Goal: Information Seeking & Learning: Find specific fact

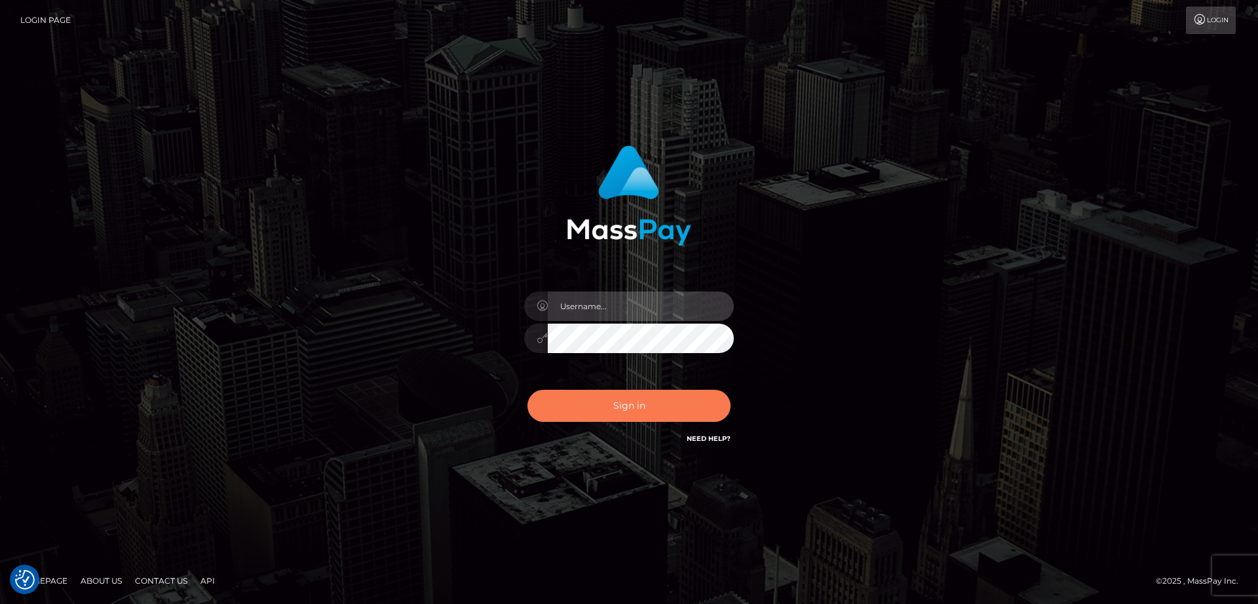
type input "[DOMAIN_NAME]"
click at [681, 405] on button "Sign in" at bounding box center [628, 406] width 203 height 32
type input "[DOMAIN_NAME]"
click at [681, 405] on button "Sign in" at bounding box center [628, 406] width 203 height 32
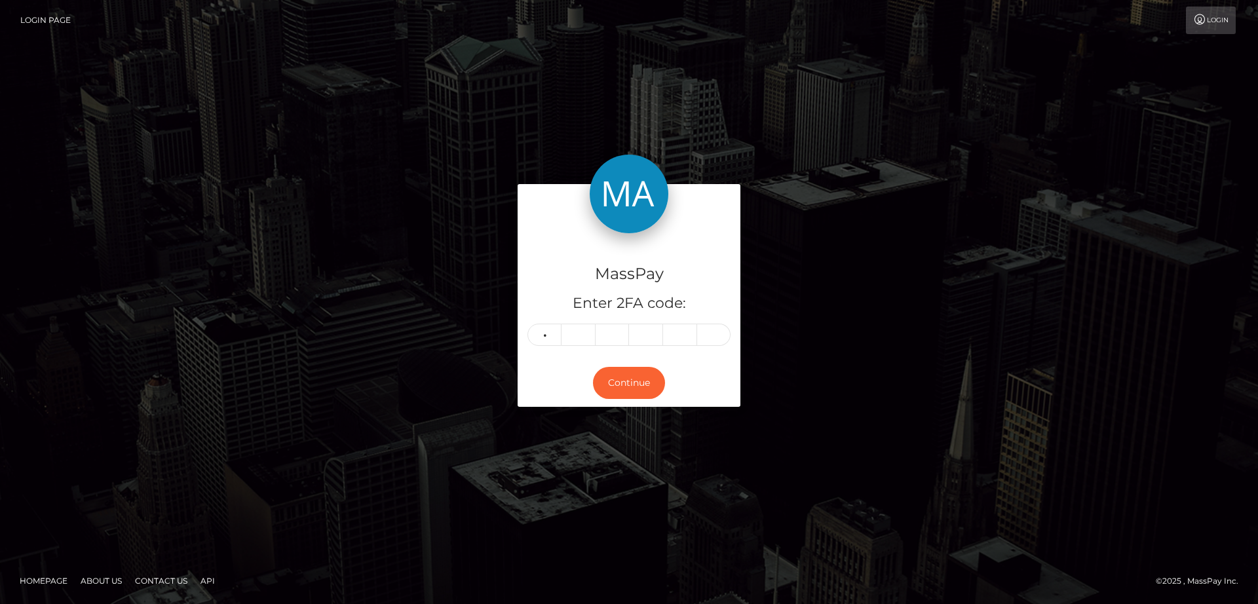
type input "2"
type input "4"
type input "2"
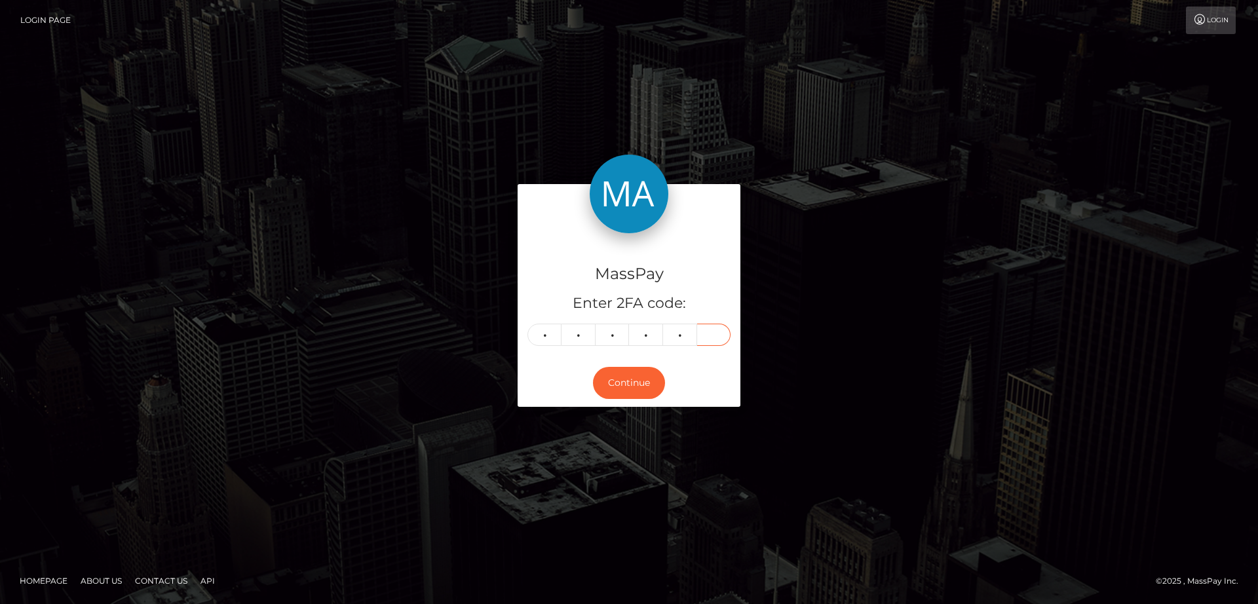
type input "0"
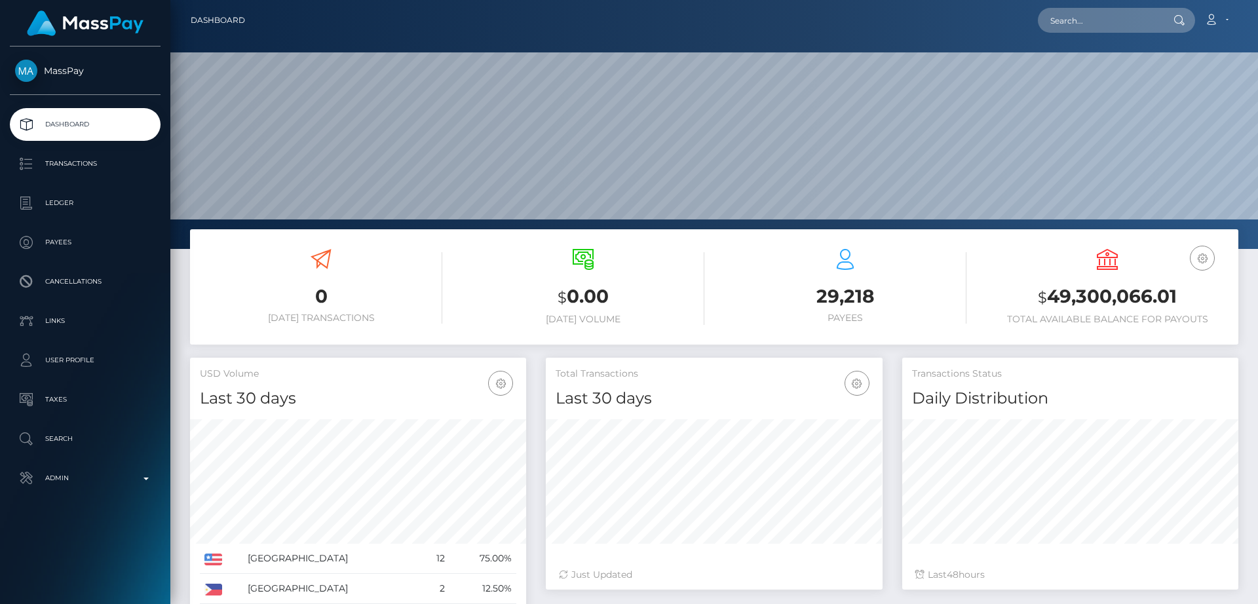
scroll to position [233, 337]
paste input "carlapilado382@gmail.com"
type input "carlapilado382@gmail.com"
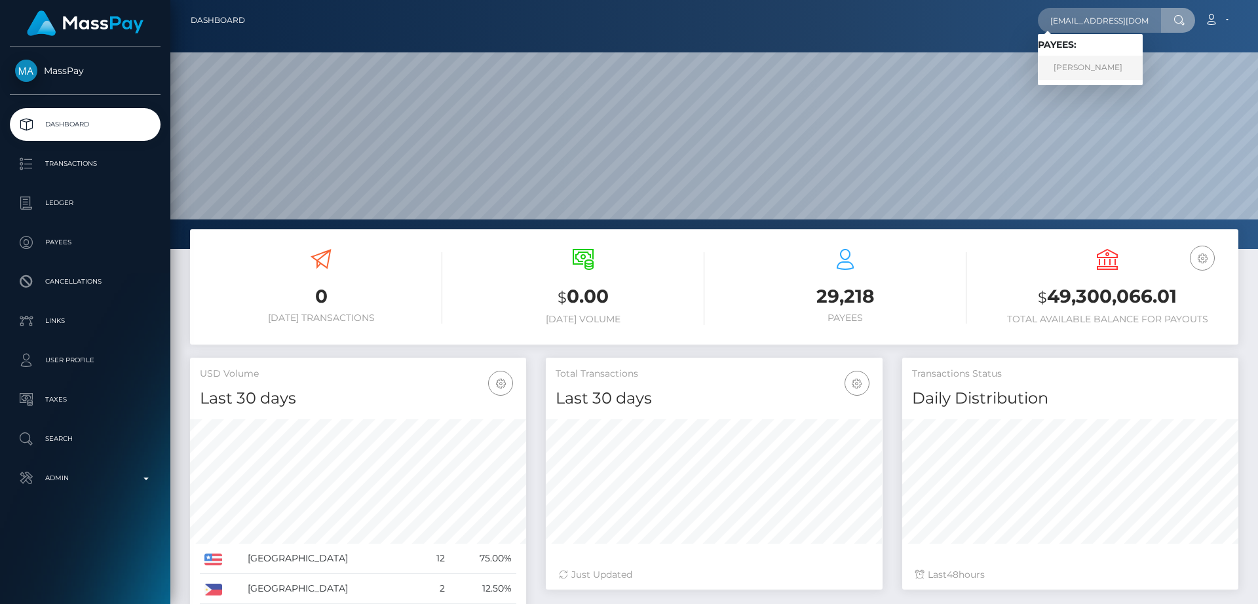
click at [1086, 62] on link "Carl Apilado" at bounding box center [1090, 68] width 105 height 24
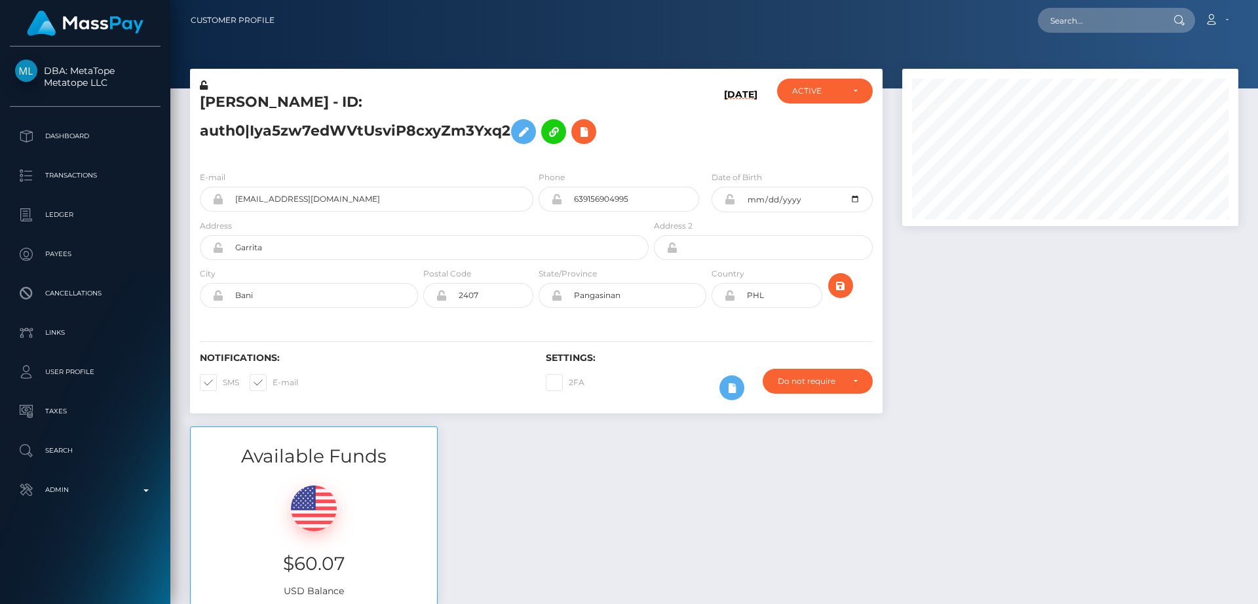
scroll to position [157, 337]
click at [604, 198] on input "639156904995" at bounding box center [630, 199] width 137 height 25
click at [212, 98] on h5 "Carl Apilado - ID: auth0|Iya5zw7edWVtUsviP8cxyZm3Yxq2" at bounding box center [421, 121] width 442 height 58
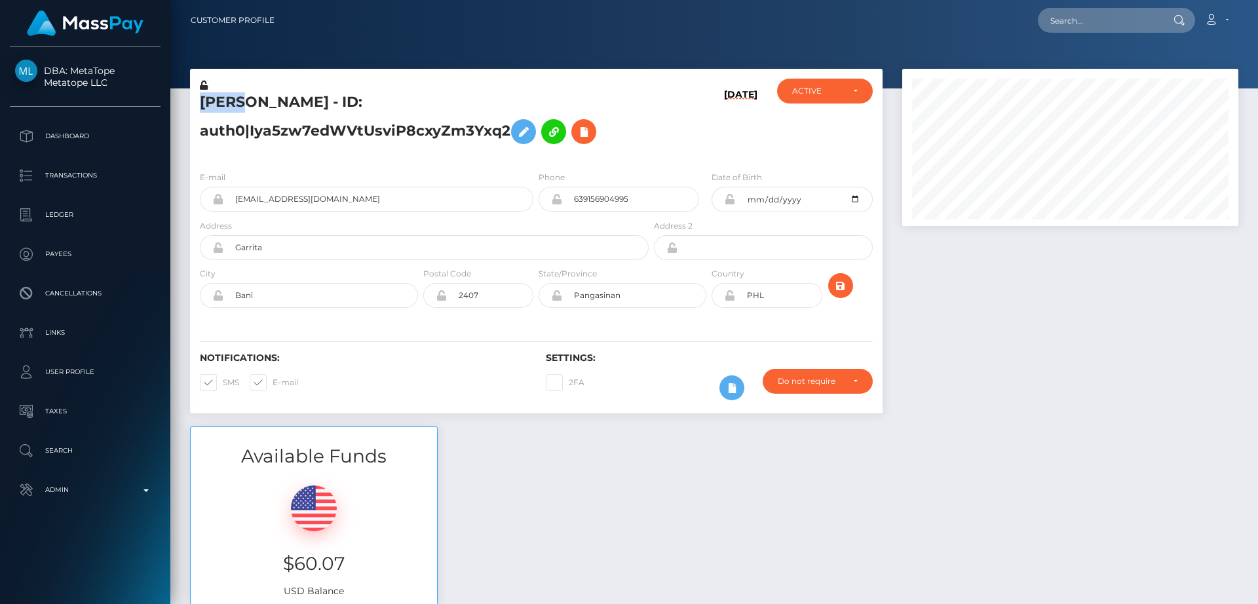
copy h5 "Carl"
click at [453, 368] on div "Notifications: SMS E-mail" at bounding box center [363, 379] width 346 height 54
click at [523, 31] on div "Loading... Loading... Account Edit Profile Logout" at bounding box center [761, 21] width 953 height 28
click at [1088, 21] on input "text" at bounding box center [1099, 20] width 123 height 25
paste input "ybemeo1810@gmail.com"
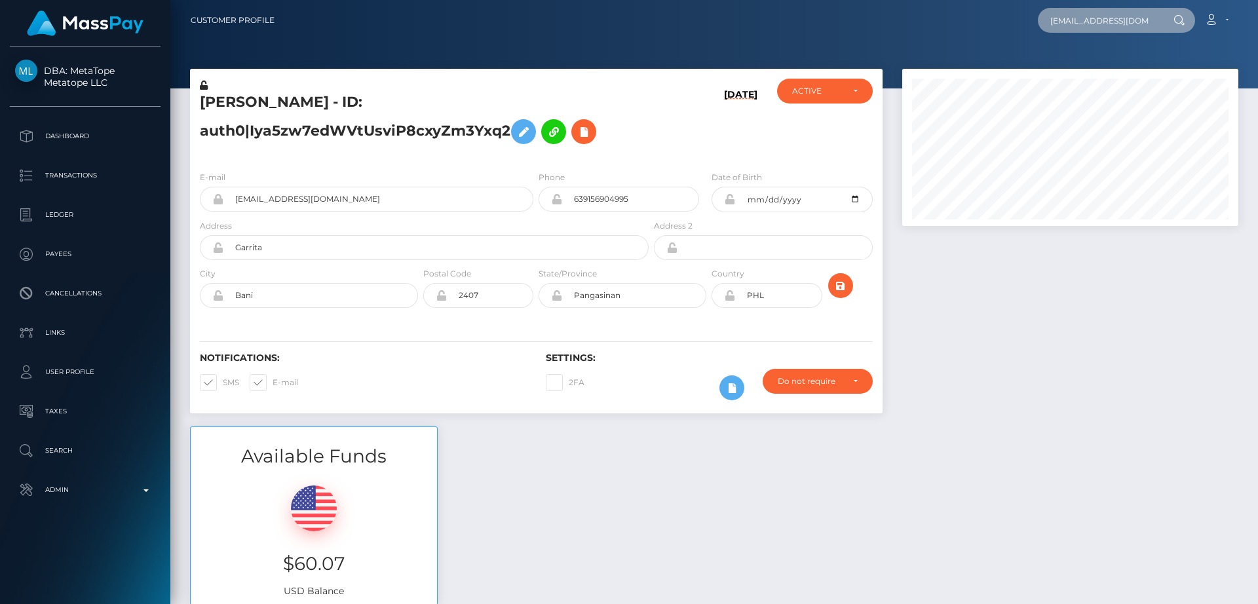
scroll to position [0, 1]
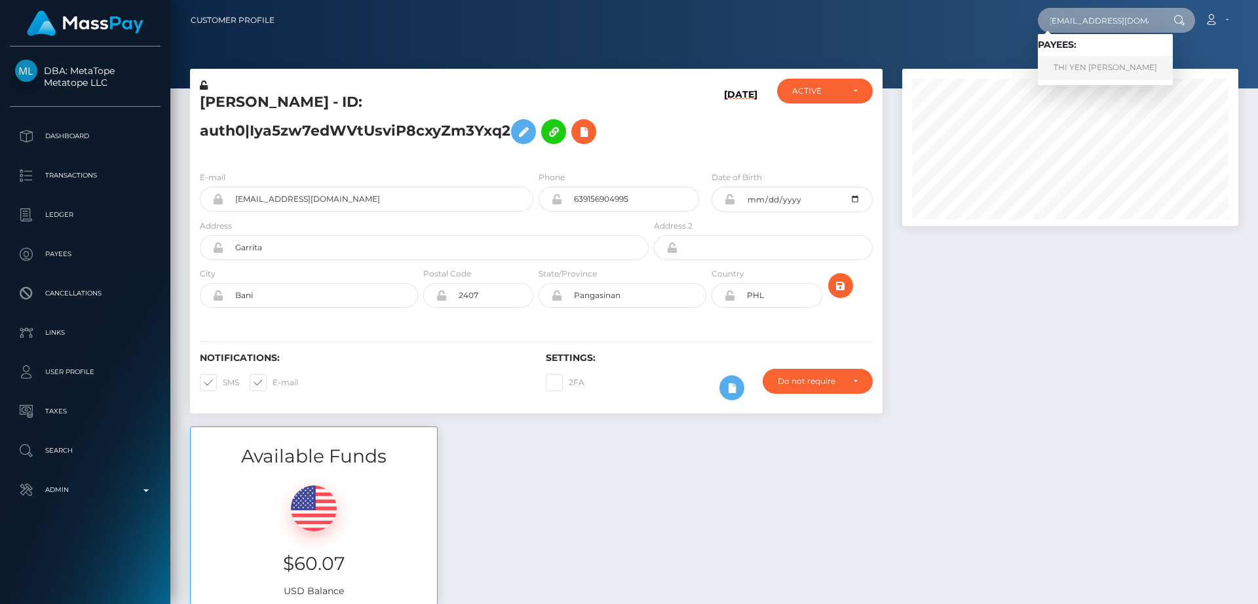
type input "ybemeo1810@gmail.com"
click at [1069, 66] on link "THI YEN ANH LE" at bounding box center [1105, 68] width 135 height 24
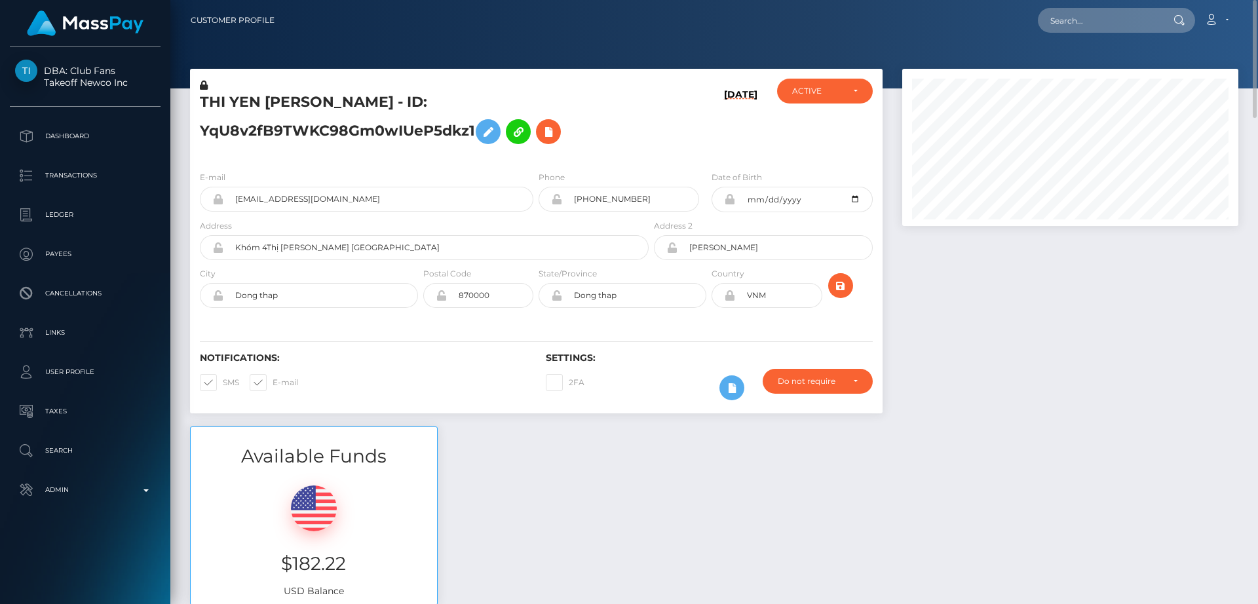
click at [1102, 7] on div "Loading... Loading... Account Edit Profile Logout" at bounding box center [761, 21] width 953 height 28
click at [1099, 26] on input "text" at bounding box center [1099, 20] width 123 height 25
paste input "[EMAIL_ADDRESS][DOMAIN_NAME]"
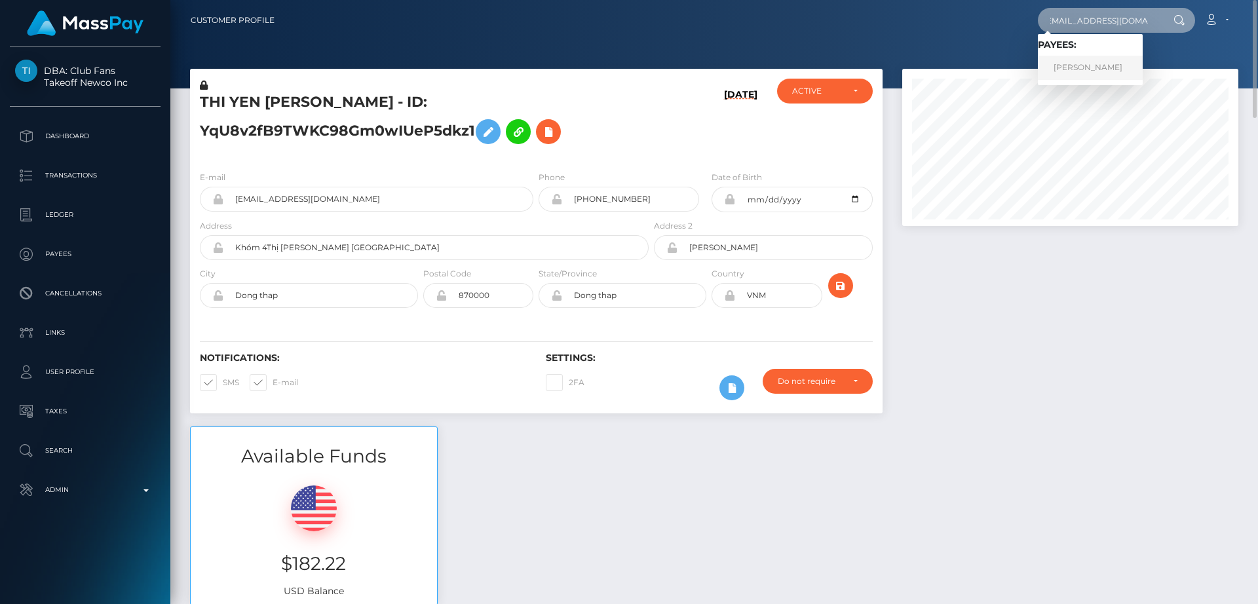
type input "[EMAIL_ADDRESS][DOMAIN_NAME]"
click at [1074, 67] on link "[PERSON_NAME]" at bounding box center [1090, 68] width 105 height 24
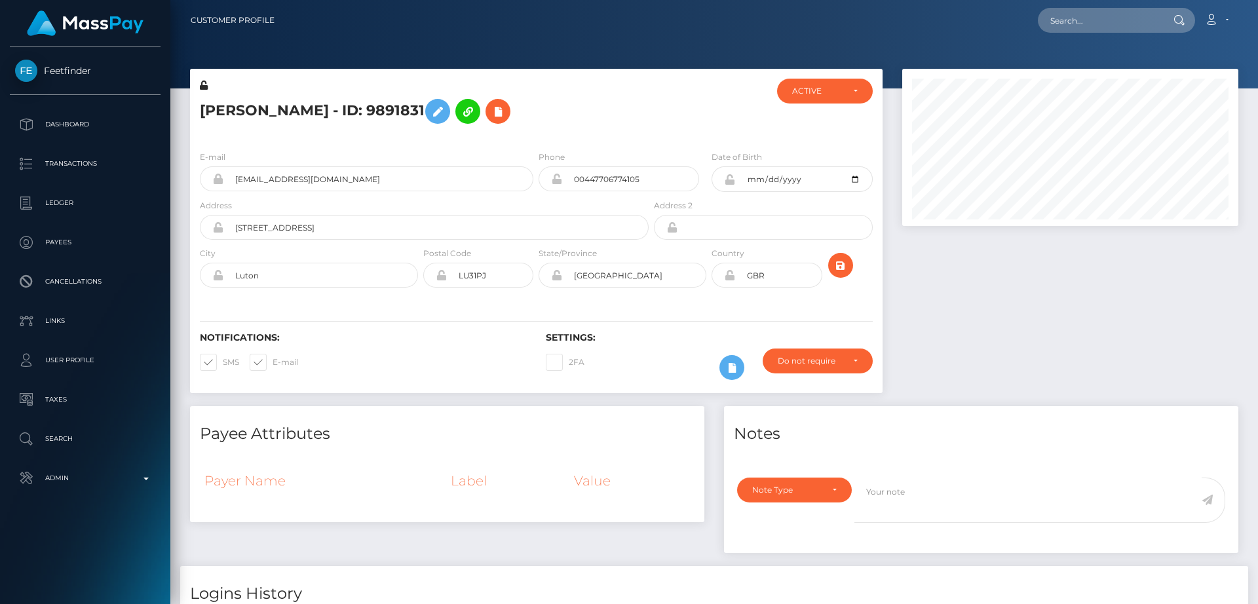
scroll to position [157, 337]
click at [629, 130] on h5 "Adriana Rinzis - ID: 9891831" at bounding box center [421, 111] width 442 height 38
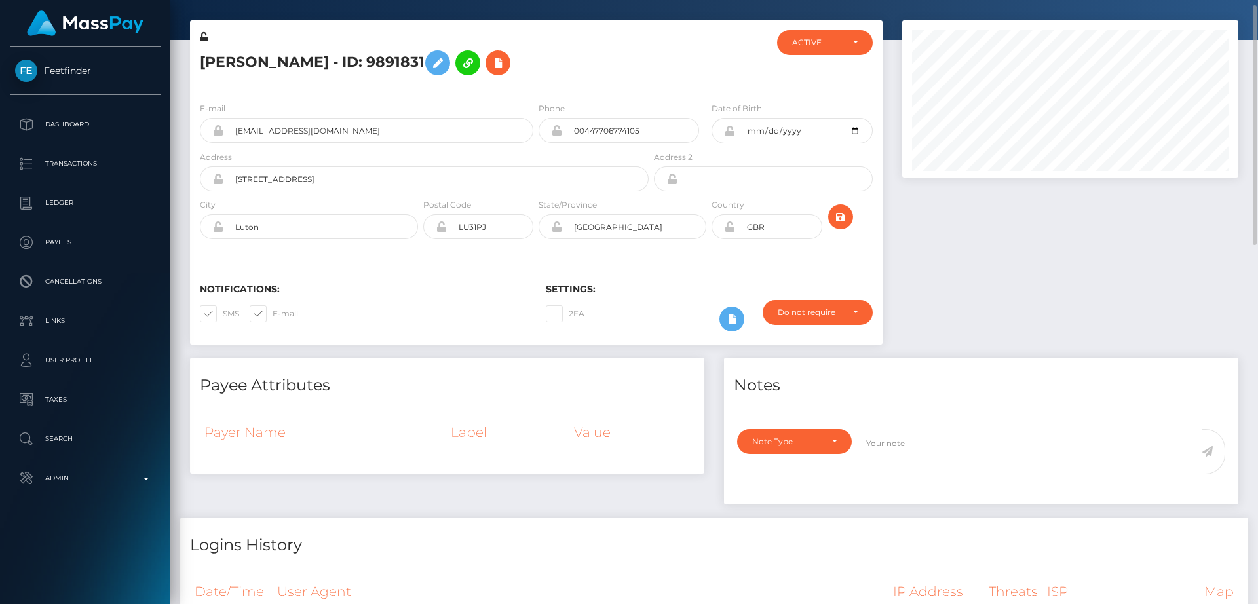
scroll to position [33, 0]
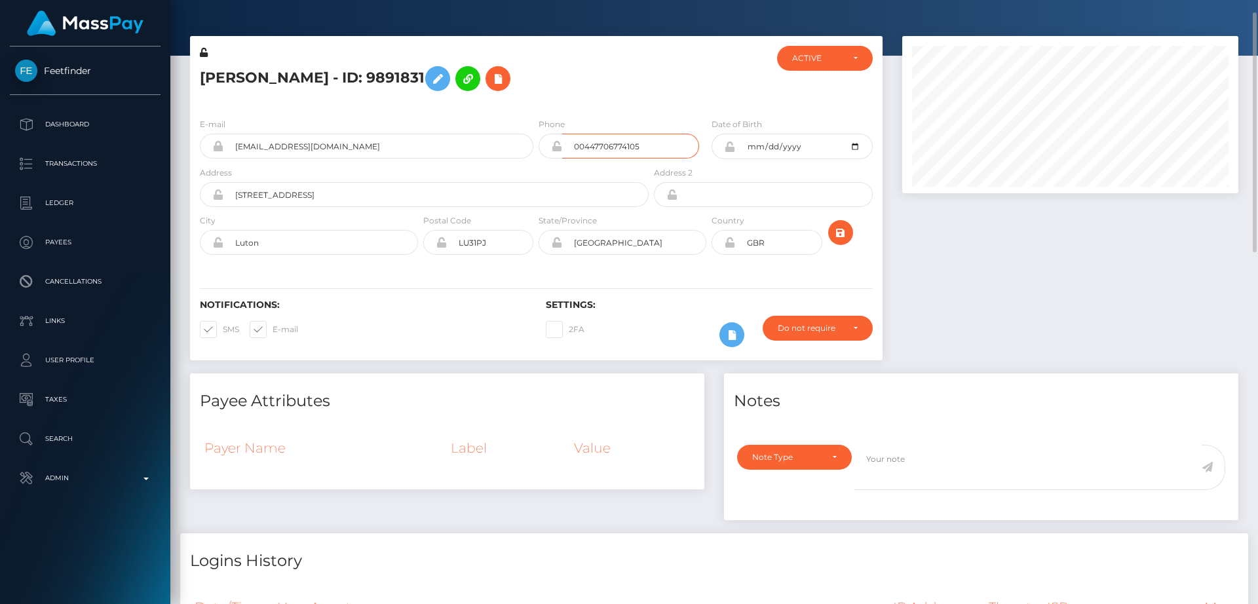
click at [616, 148] on input "00447706774105" at bounding box center [630, 146] width 137 height 25
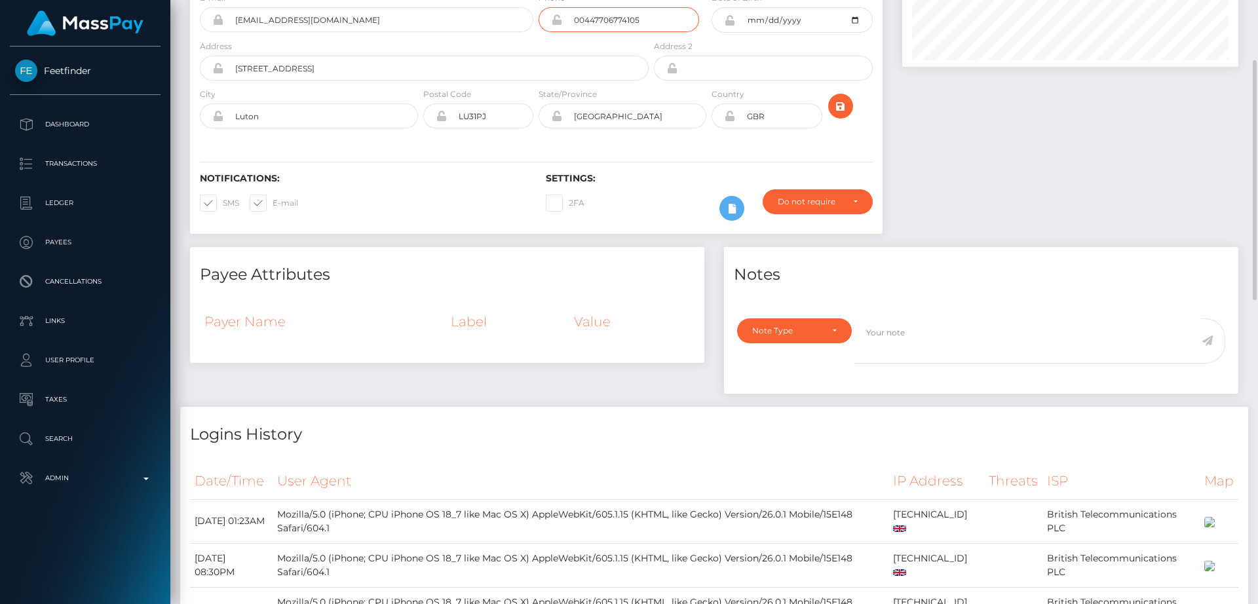
scroll to position [149, 0]
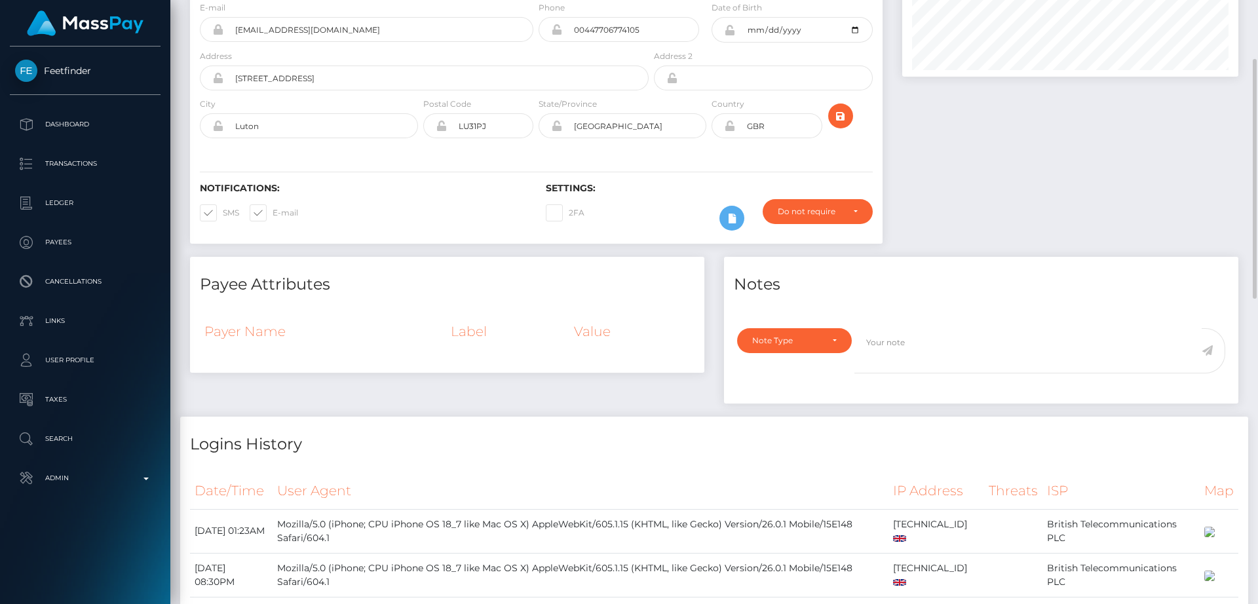
click at [350, 274] on h4 "Payee Attributes" at bounding box center [447, 284] width 495 height 23
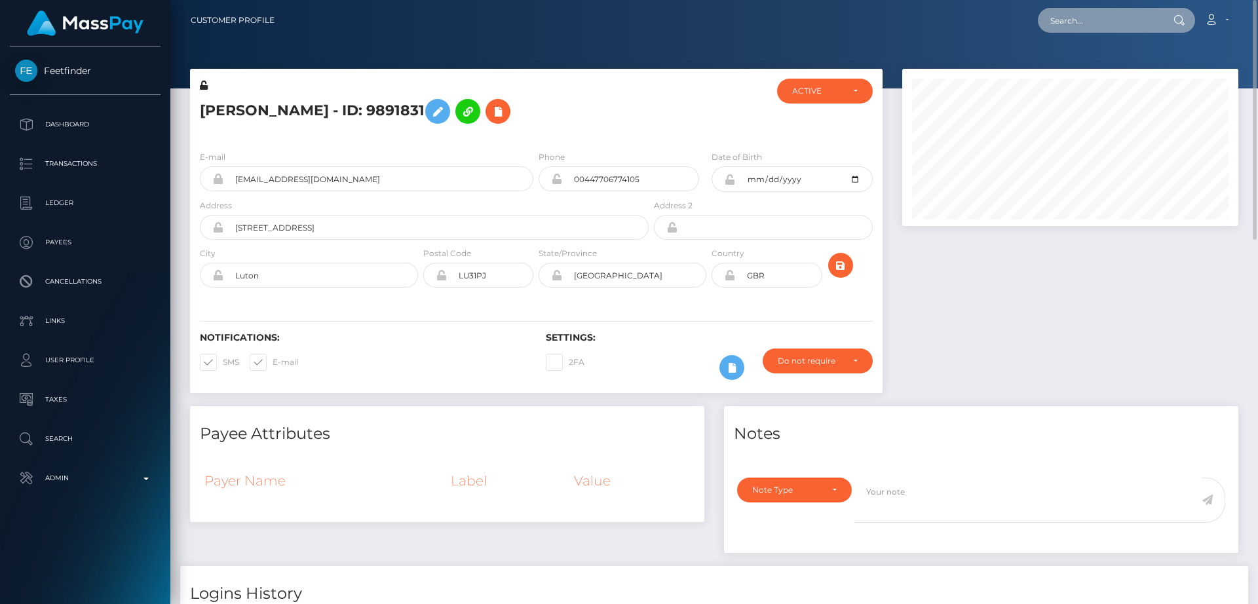
click at [1140, 25] on input "text" at bounding box center [1099, 20] width 123 height 25
paste input "mariarond2@gmail.com"
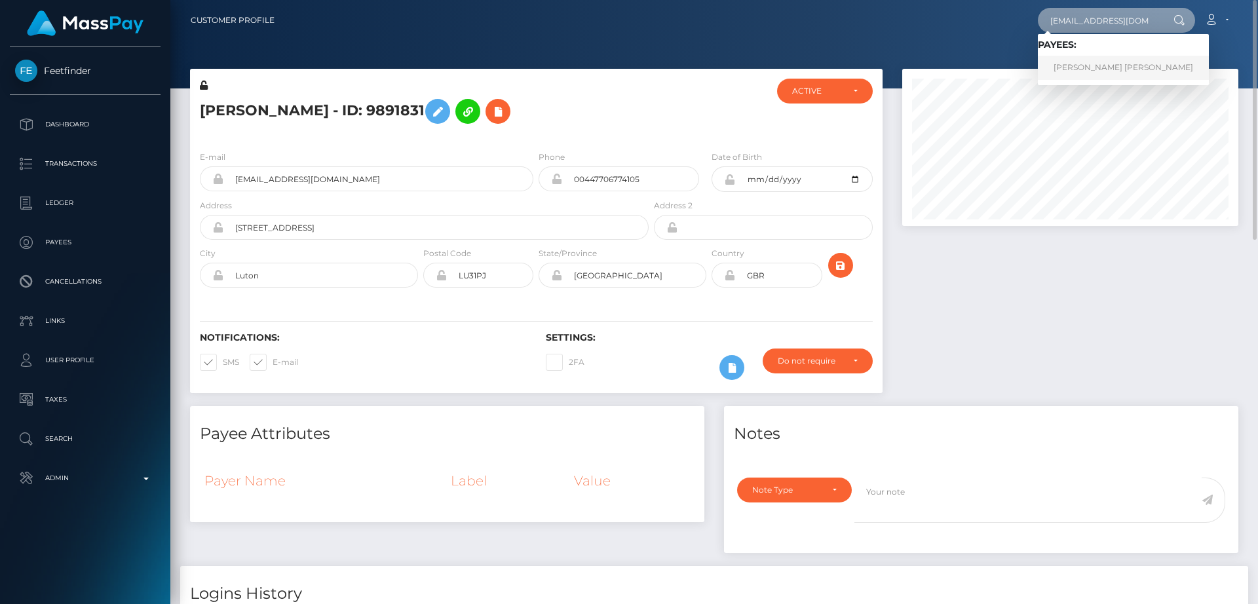
type input "mariarond2@gmail.com"
click at [1109, 62] on link "Maria Rafaela Rondon de Murgas" at bounding box center [1123, 68] width 171 height 24
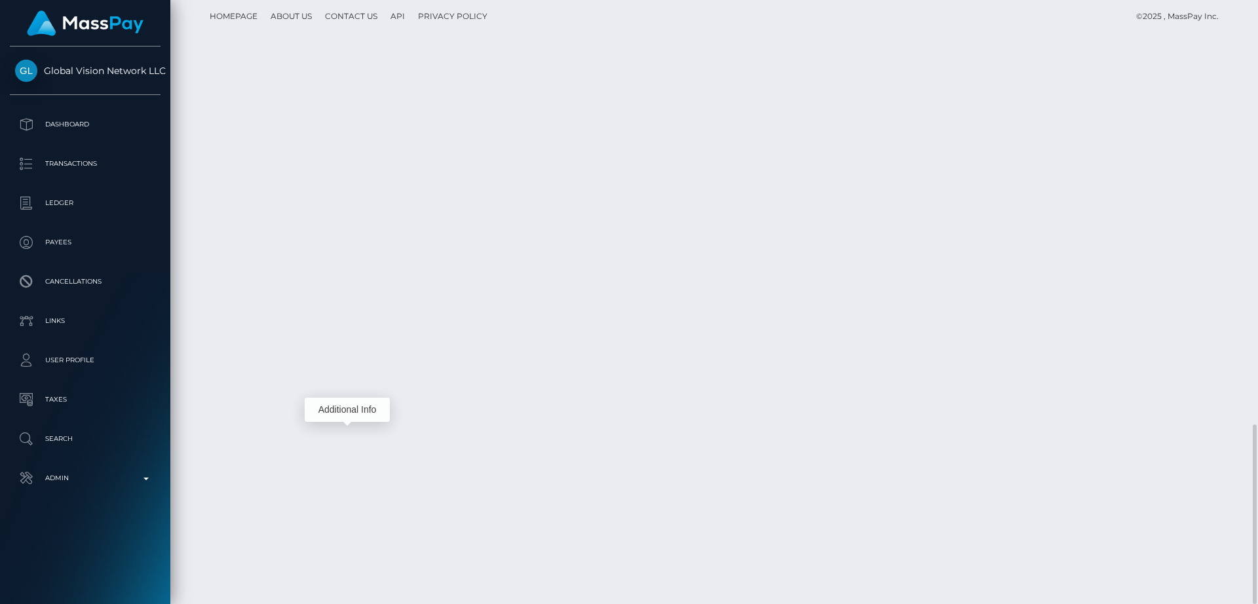
scroll to position [157, 337]
click at [346, 413] on div "Additional Info" at bounding box center [347, 410] width 85 height 24
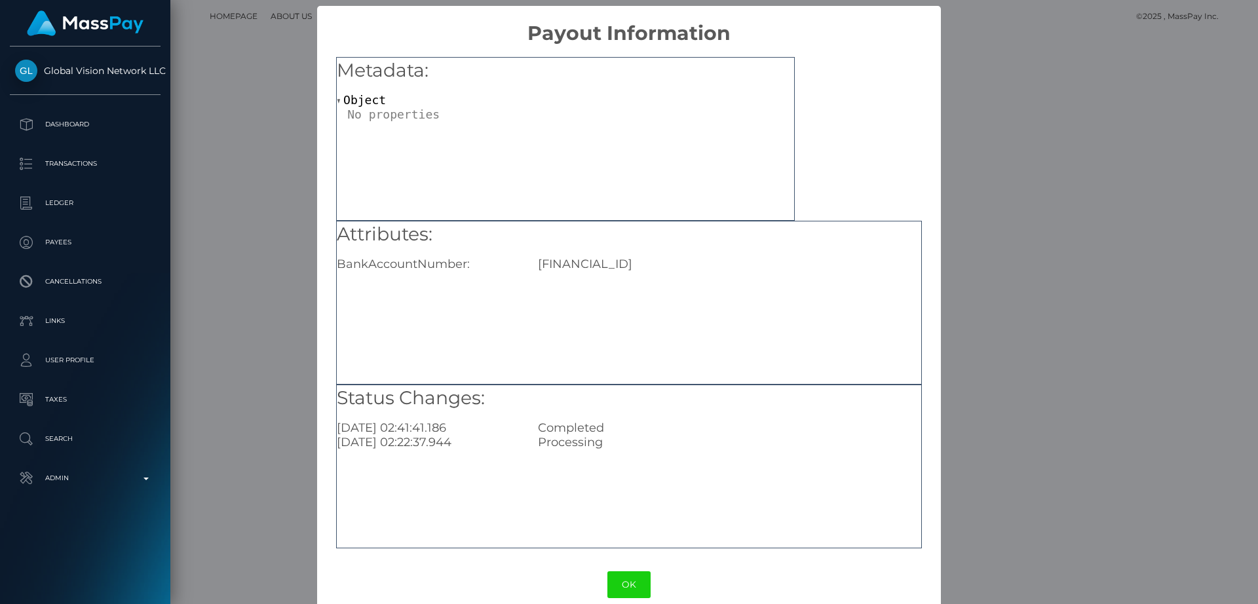
click at [657, 261] on div "ES5421000927580200249302" at bounding box center [729, 264] width 402 height 14
copy div "ES5421000927580200249302"
click at [626, 576] on button "OK" at bounding box center [628, 584] width 43 height 27
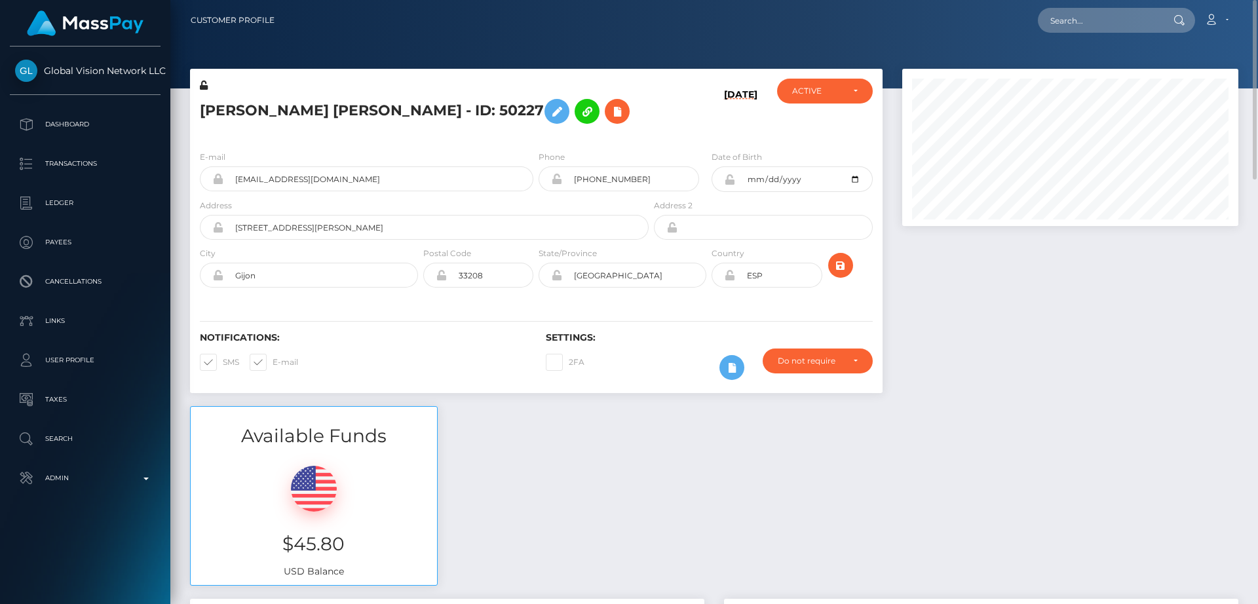
click at [218, 103] on h5 "Maria Rafaela Rondon de Murgas - ID: 50227" at bounding box center [421, 111] width 442 height 38
copy h5 "Maria"
click at [1055, 29] on input "text" at bounding box center [1099, 20] width 123 height 25
paste input "rinzis.adriana@yahoo.com"
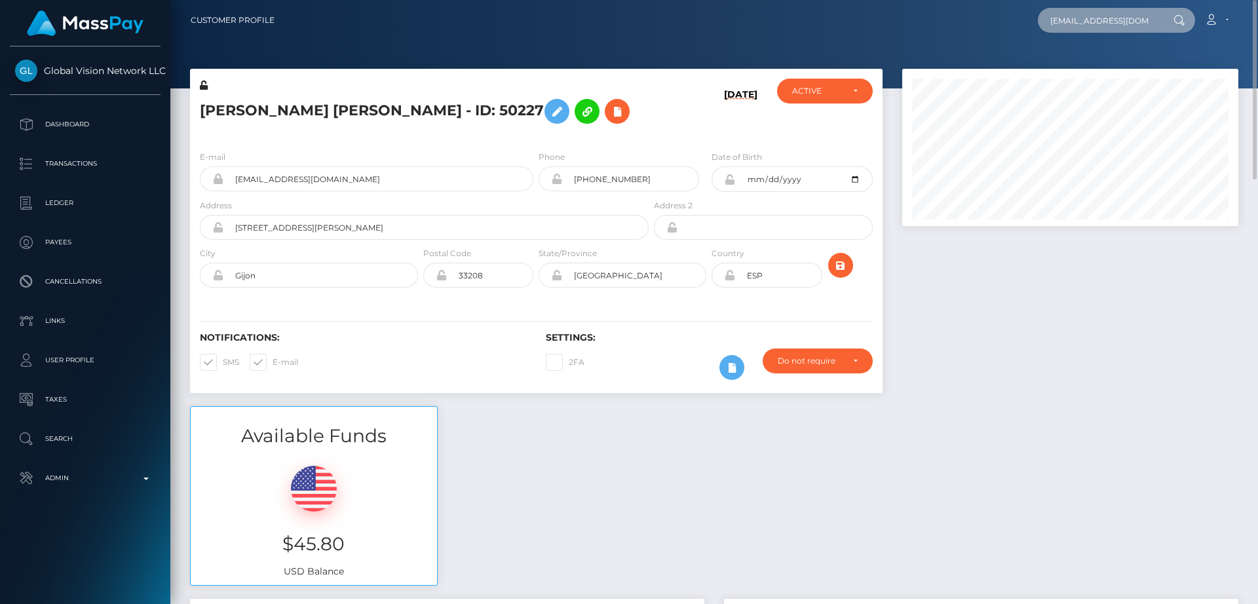
scroll to position [0, 7]
type input "rinzis.adriana@yahoo.com"
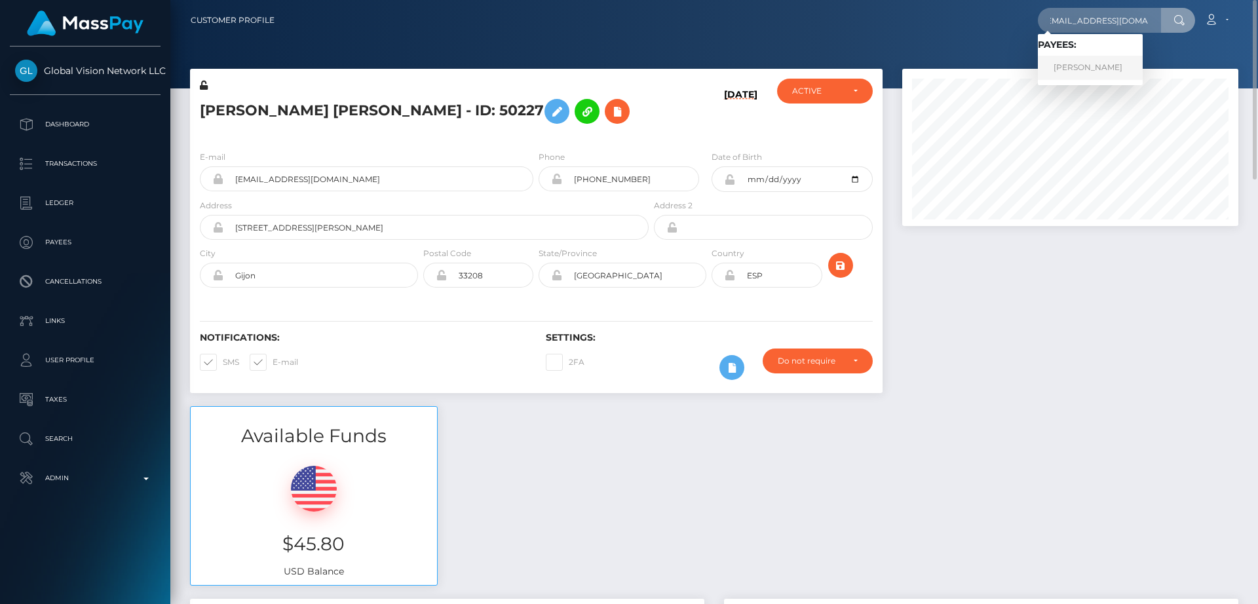
scroll to position [0, 0]
click at [1077, 66] on link "Adriana Rinzis" at bounding box center [1090, 68] width 105 height 24
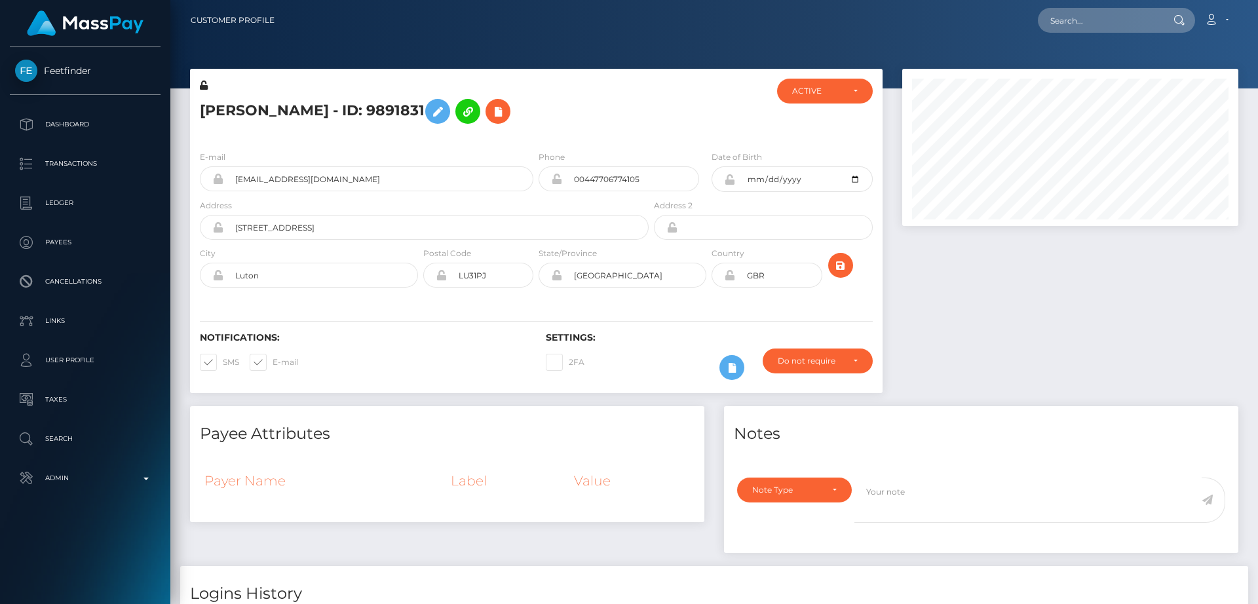
scroll to position [157, 337]
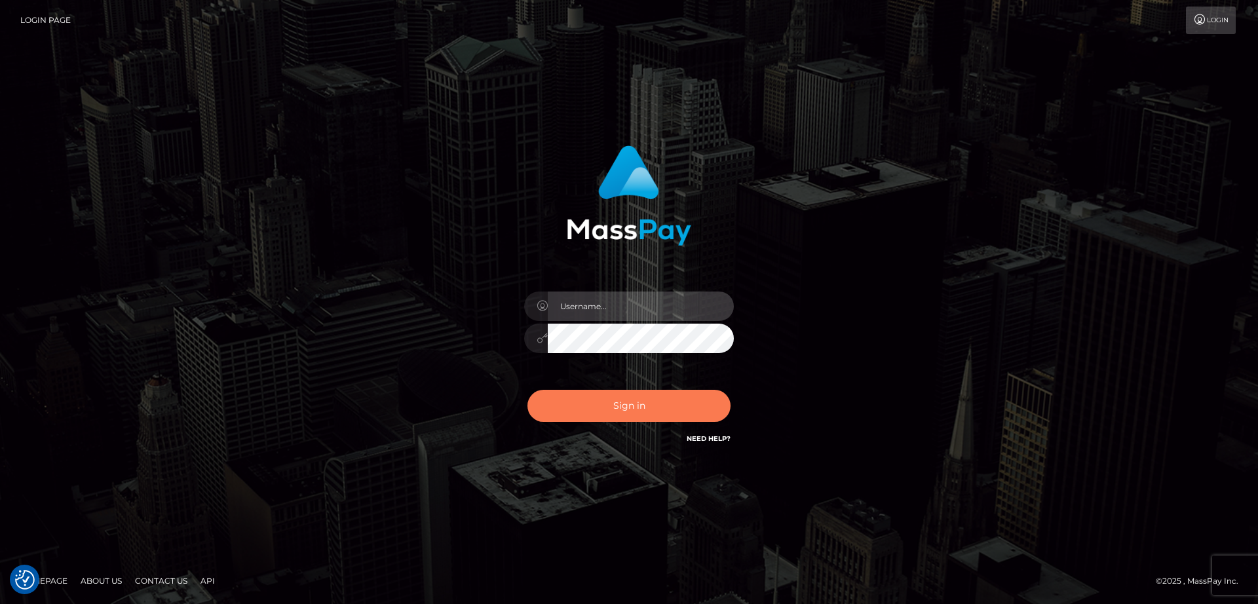
type input "[DOMAIN_NAME]"
click at [607, 410] on button "Sign in" at bounding box center [628, 406] width 203 height 32
type input "[DOMAIN_NAME]"
click at [607, 410] on button "Sign in" at bounding box center [628, 406] width 203 height 32
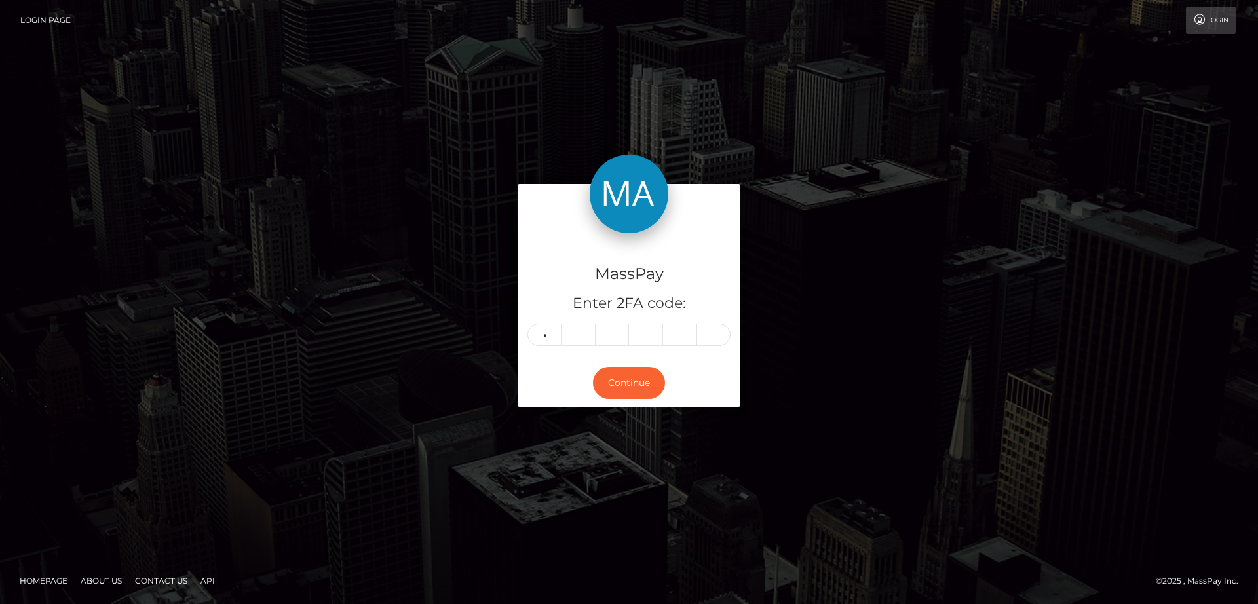
type input "2"
type input "6"
type input "5"
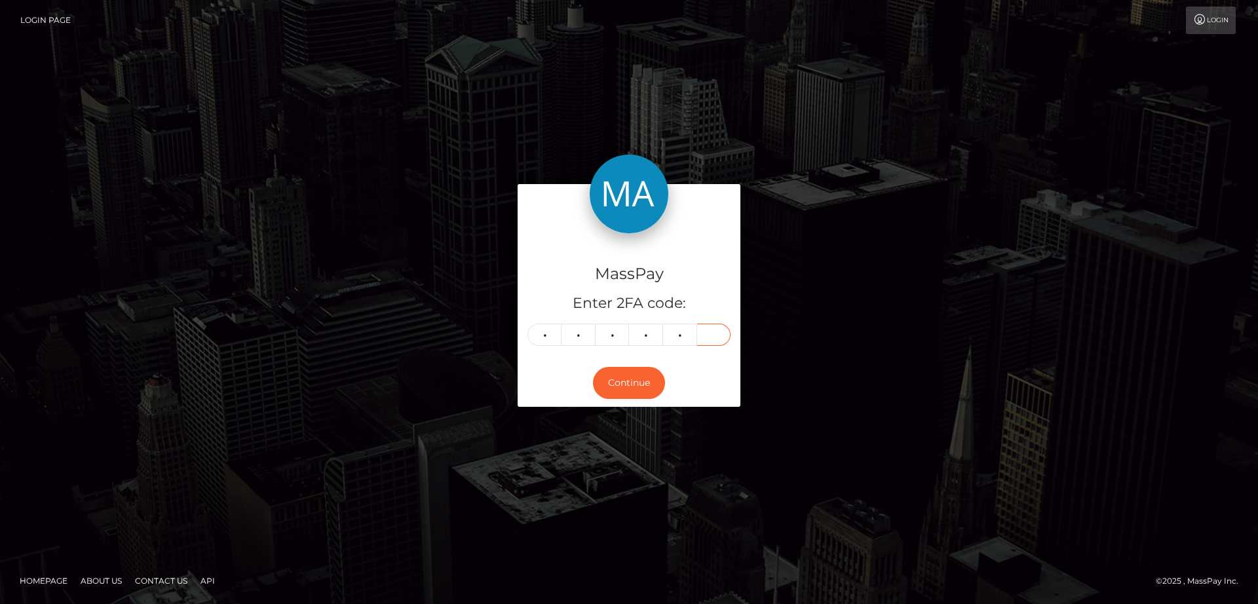
type input "9"
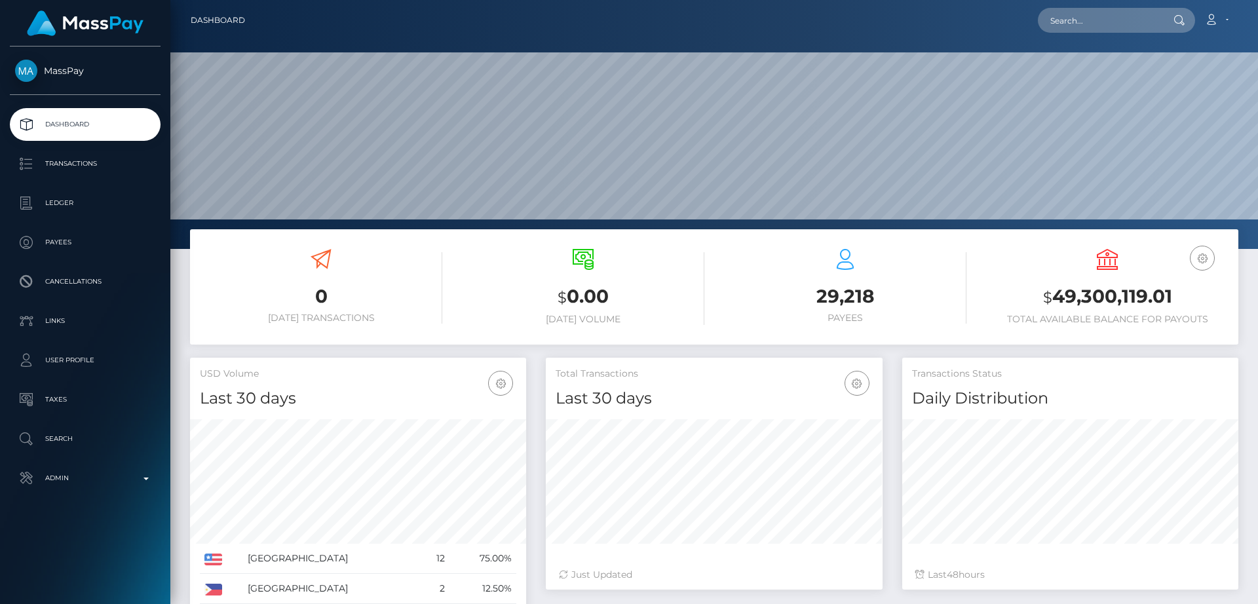
scroll to position [233, 337]
click at [1096, 27] on input "text" at bounding box center [1099, 20] width 123 height 25
paste input "[EMAIL_ADDRESS][DOMAIN_NAME]"
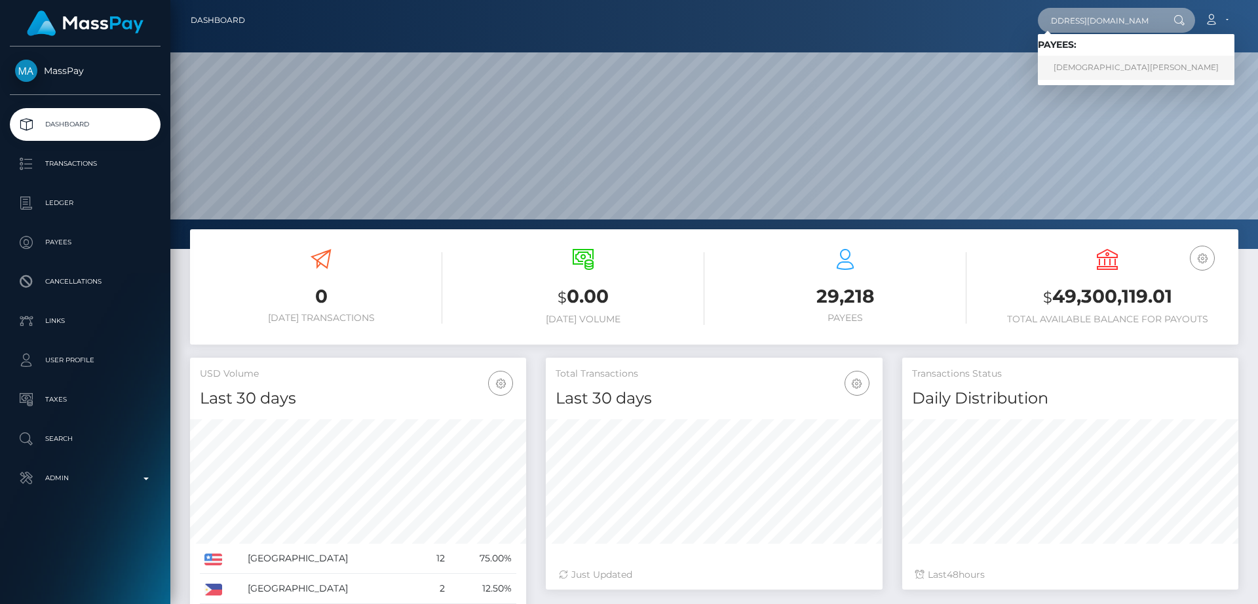
type input "[EMAIL_ADDRESS][DOMAIN_NAME]"
click at [1084, 68] on link "IMANE NAFISSA OUATTARA" at bounding box center [1136, 68] width 197 height 24
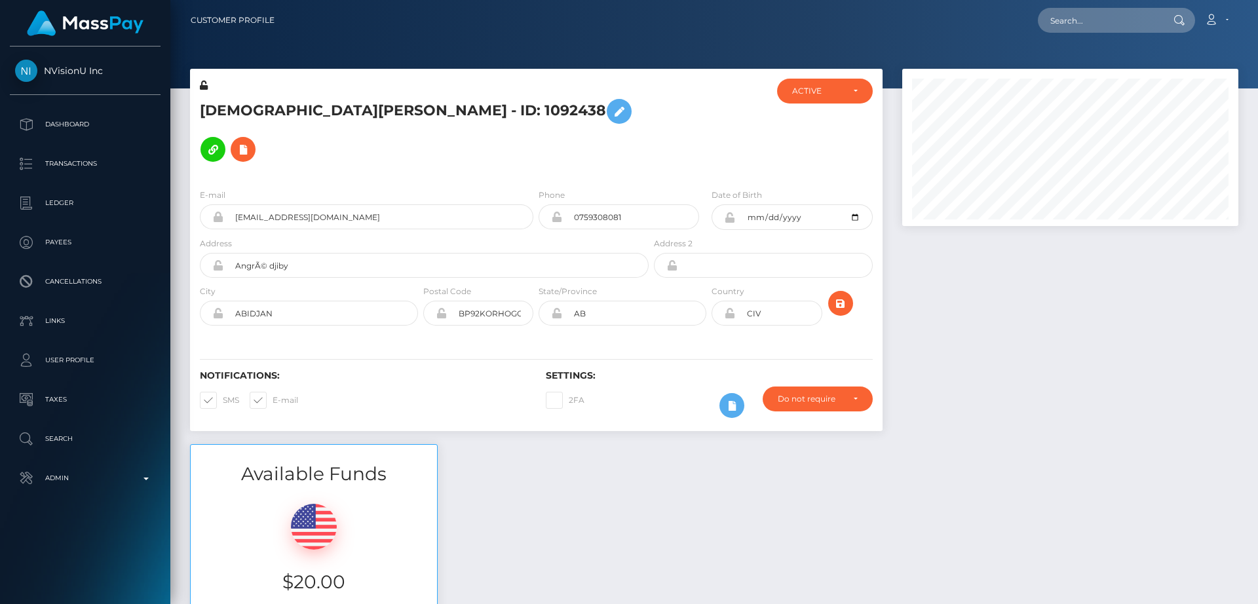
scroll to position [157, 337]
click at [225, 104] on h5 "[DEMOGRAPHIC_DATA][PERSON_NAME] - ID: 1092438" at bounding box center [421, 130] width 442 height 76
click at [225, 104] on h5 "IMANE NAFISSA OUATTARA - ID: 1092438" at bounding box center [421, 130] width 442 height 76
copy h5 "IMANE"
click at [537, 476] on div "Available Funds $20.00 USD Balance" at bounding box center [714, 540] width 1068 height 193
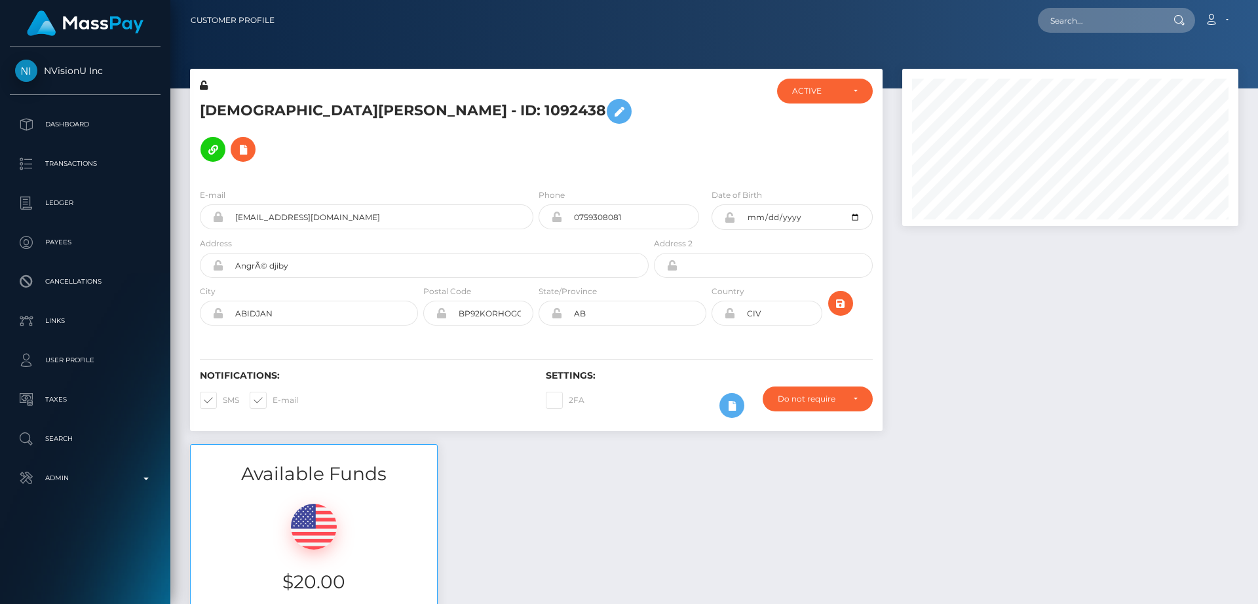
click at [223, 111] on h5 "IMANE NAFISSA OUATTARA - ID: 1092438" at bounding box center [421, 130] width 442 height 76
copy h5 "IMANE"
click at [474, 370] on div "Notifications: SMS E-mail" at bounding box center [363, 397] width 346 height 54
click at [257, 204] on input "[EMAIL_ADDRESS][DOMAIN_NAME]" at bounding box center [378, 216] width 310 height 25
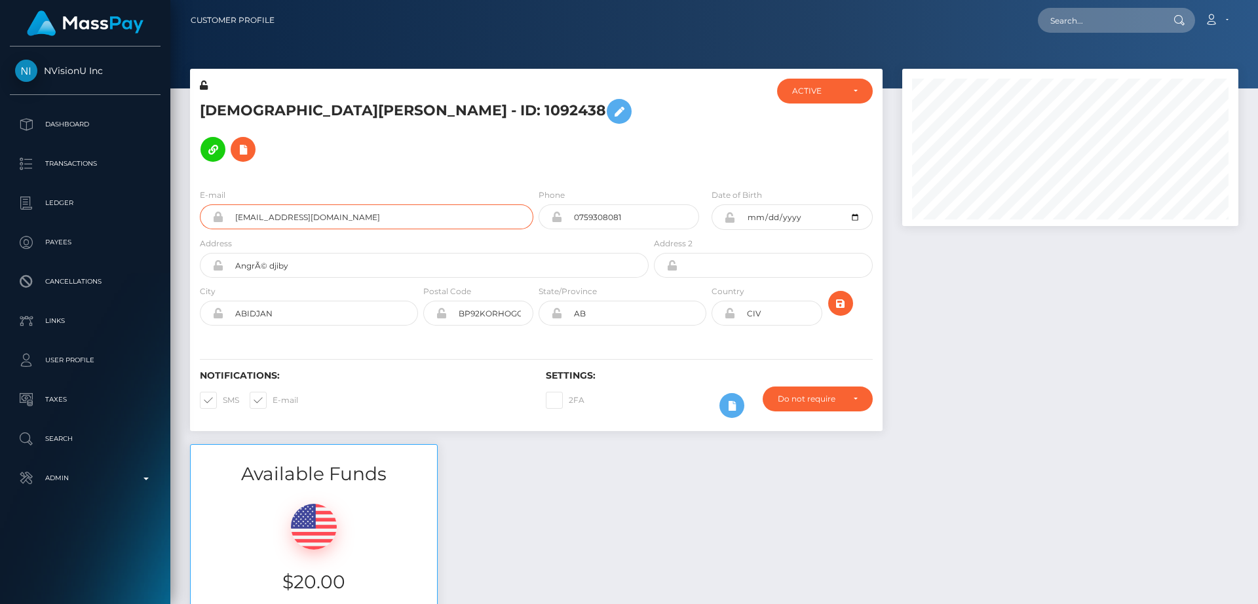
click at [257, 204] on input "[EMAIL_ADDRESS][DOMAIN_NAME]" at bounding box center [378, 216] width 310 height 25
click at [390, 135] on div "IMANE NAFISSA OUATTARA - ID: 1092438" at bounding box center [420, 129] width 461 height 100
click at [1120, 10] on input "text" at bounding box center [1099, 20] width 123 height 25
paste input "ybemeo1810@gmail.com"
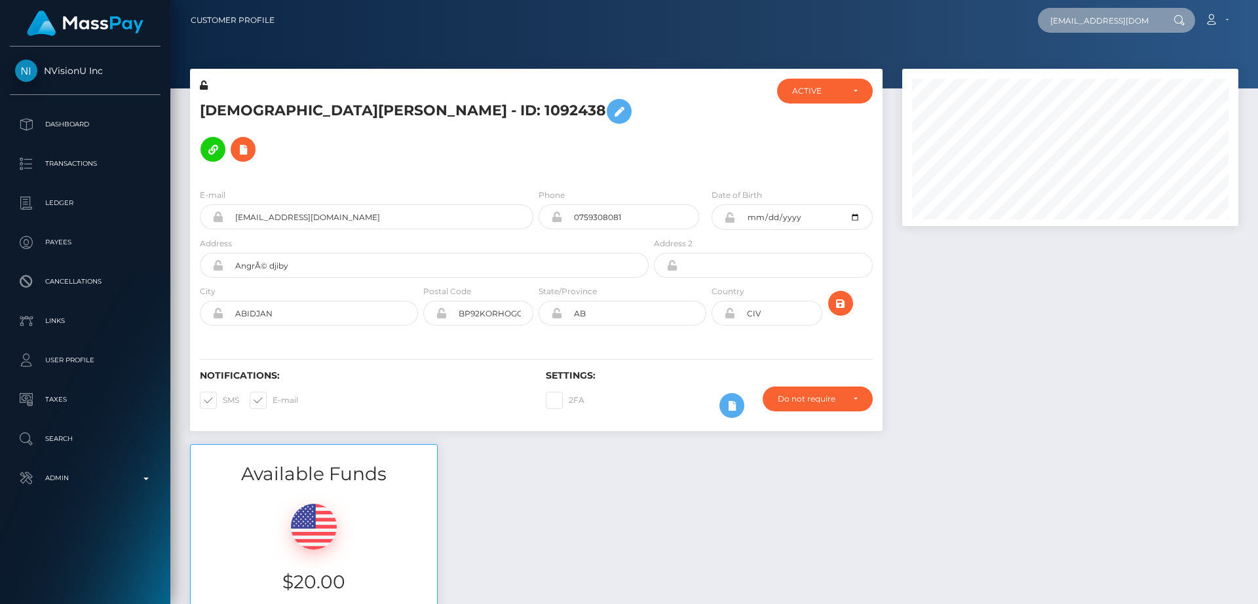
scroll to position [0, 1]
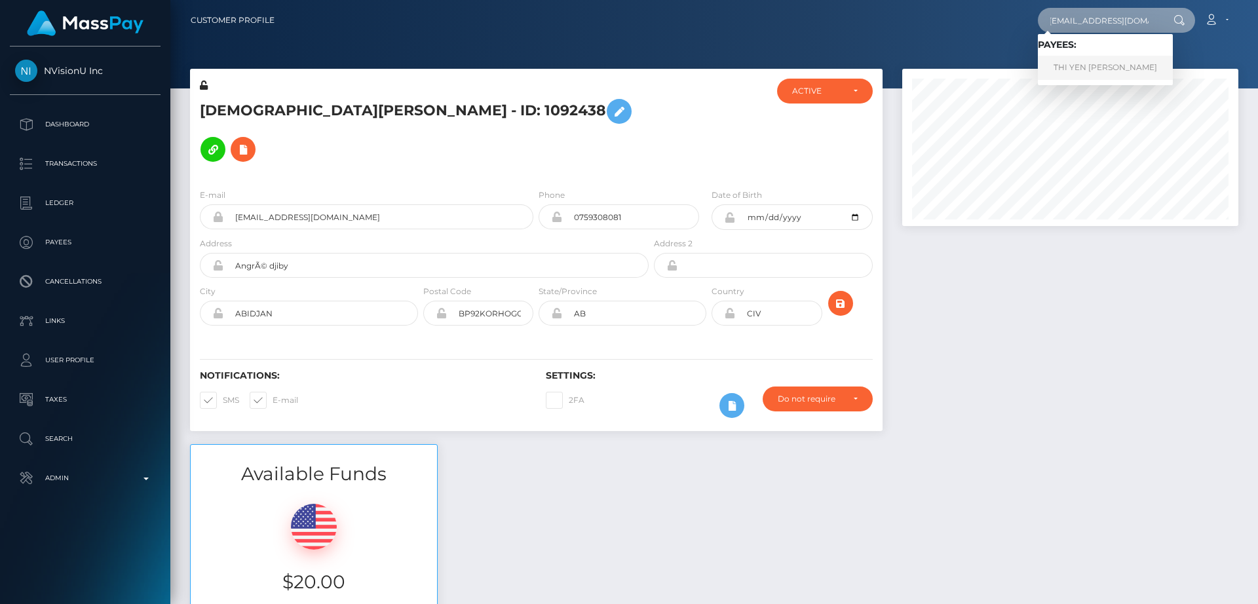
type input "ybemeo1810@gmail.com"
click at [1078, 69] on link "THI YEN ANH LE" at bounding box center [1105, 68] width 135 height 24
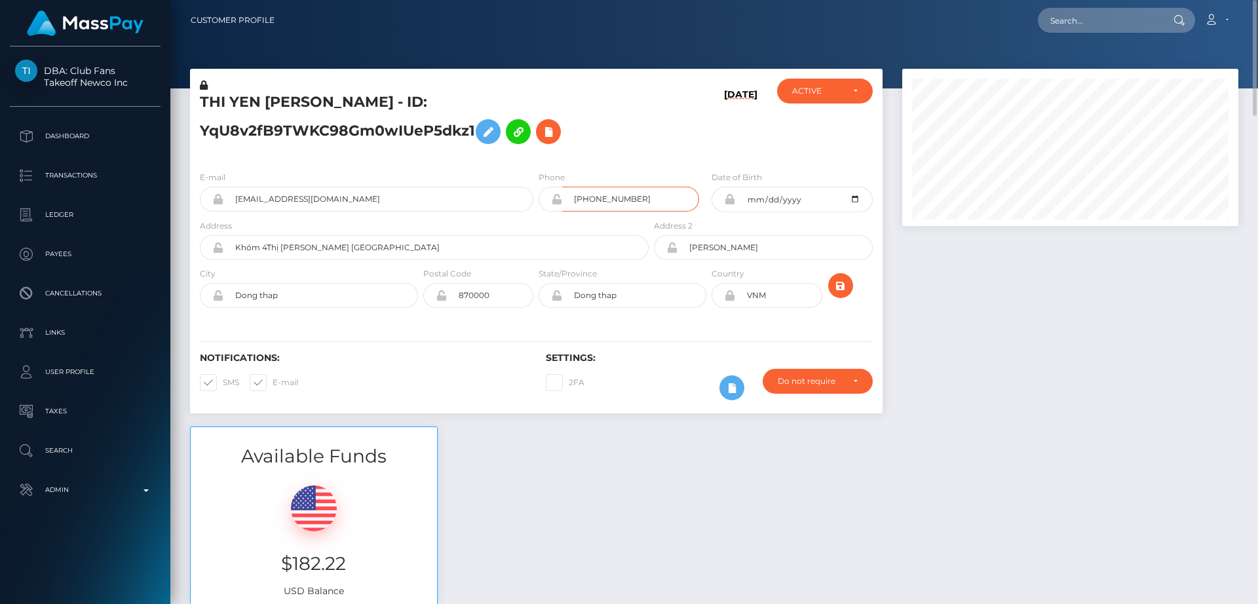
click at [599, 201] on input "[PHONE_NUMBER]" at bounding box center [630, 199] width 137 height 25
click at [673, 119] on div "[DATE]" at bounding box center [708, 120] width 115 height 82
click at [1105, 15] on input "text" at bounding box center [1099, 20] width 123 height 25
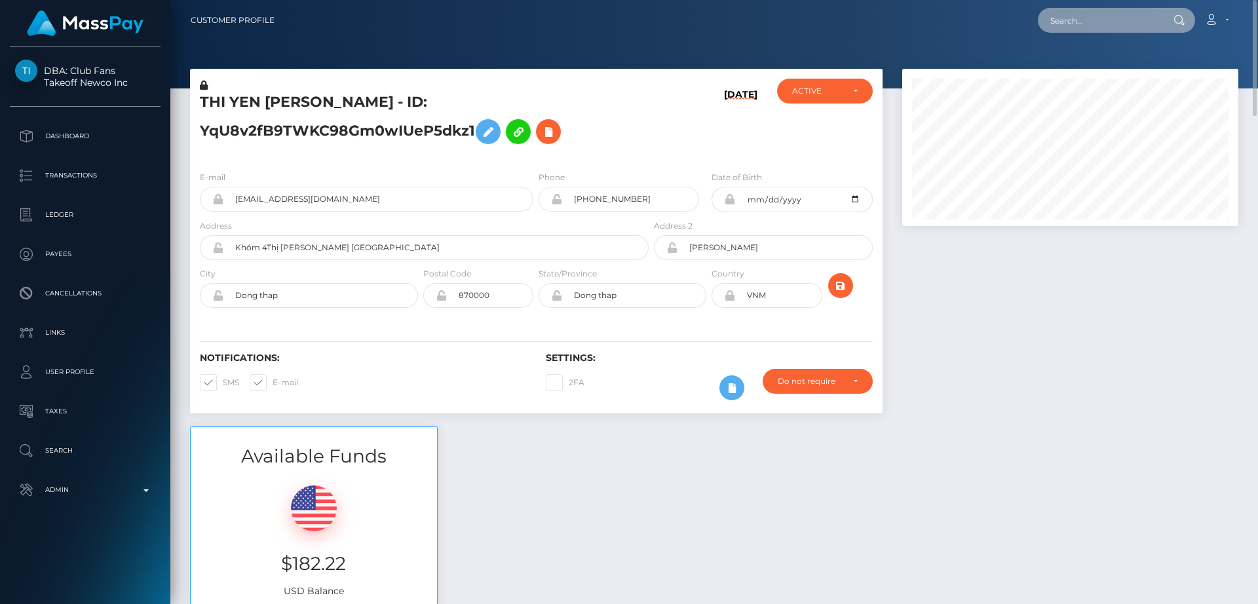
paste input "[EMAIL_ADDRESS][DOMAIN_NAME]"
click at [1128, 32] on input "maryamodan@gmail.com" at bounding box center [1099, 20] width 123 height 25
paste input "imanenafissaouattara"
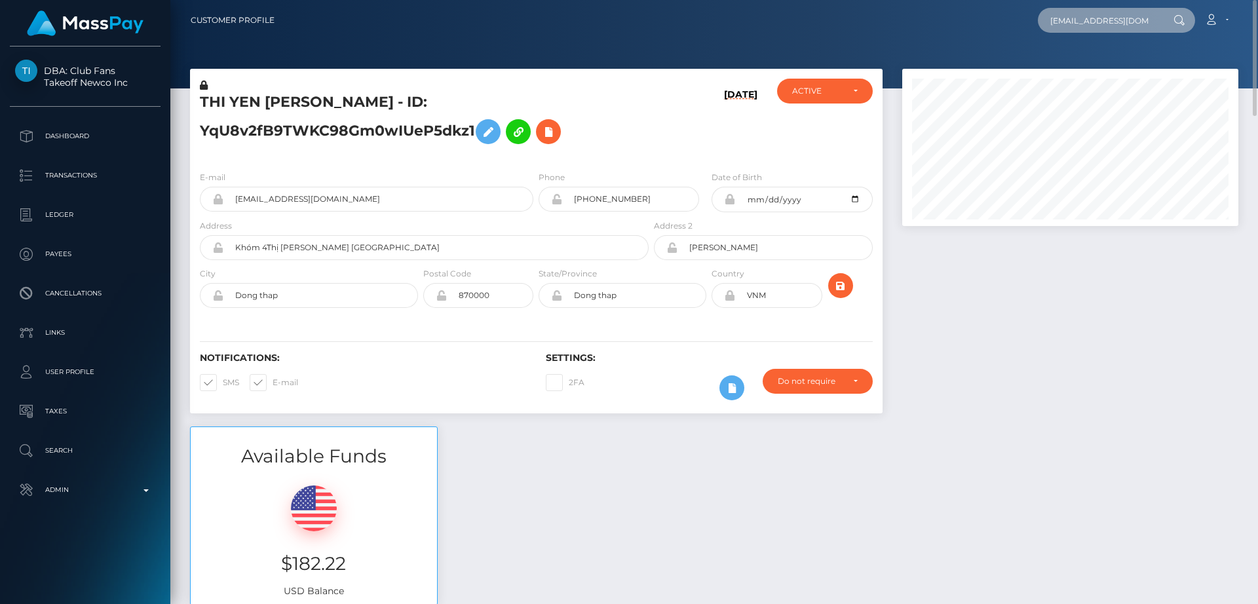
scroll to position [0, 39]
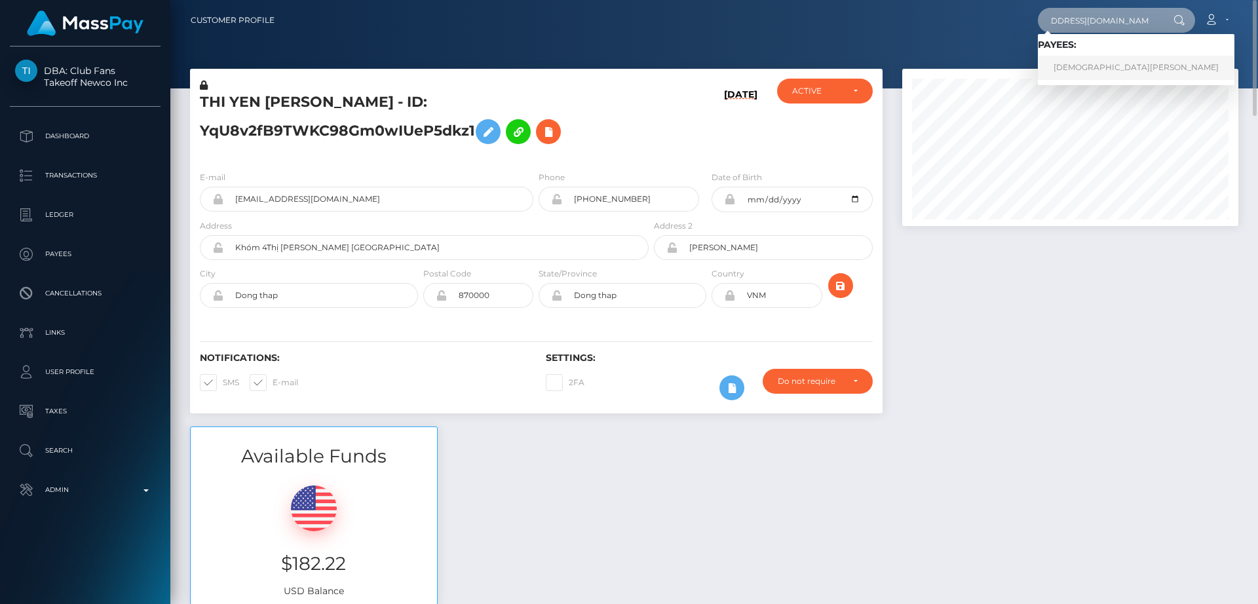
type input "imanenafissaouattara@gmail.com"
click at [1111, 69] on link "IMANE NAFISSA OUATTARA" at bounding box center [1136, 68] width 197 height 24
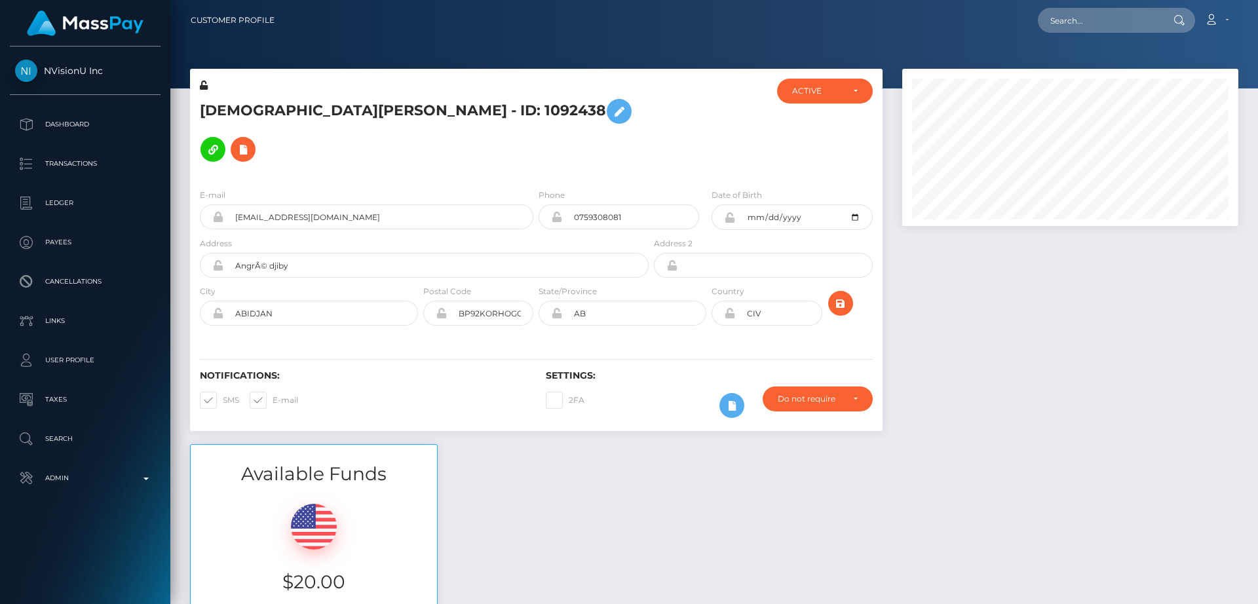
scroll to position [157, 337]
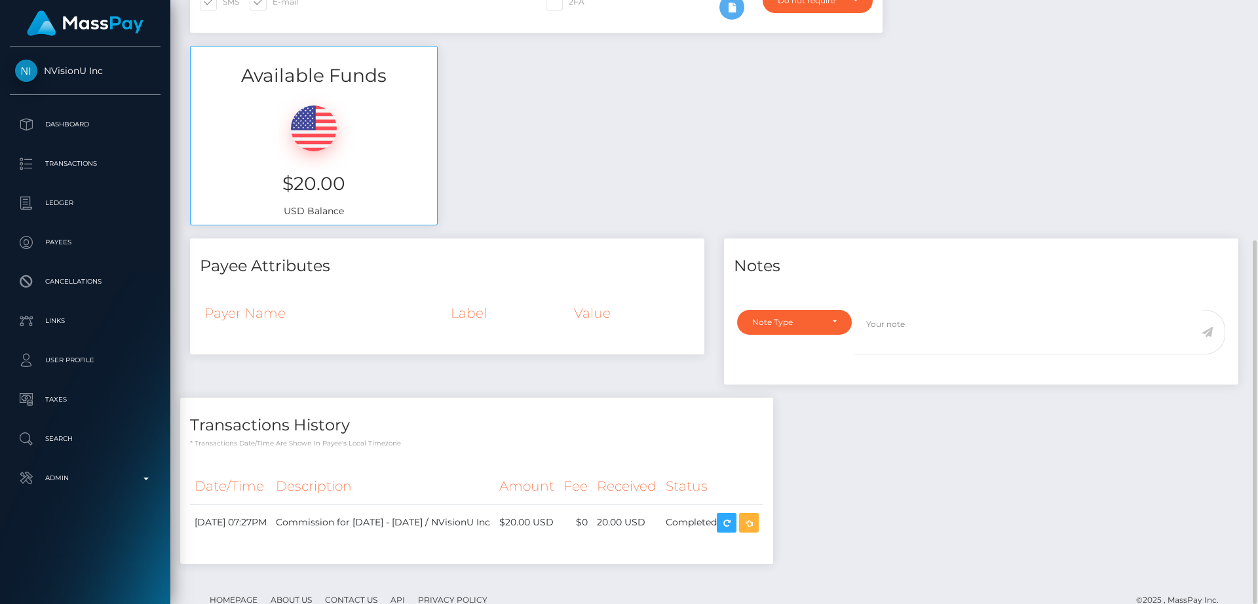
click at [852, 142] on div "Available Funds $20.00 USD Balance" at bounding box center [714, 142] width 1068 height 193
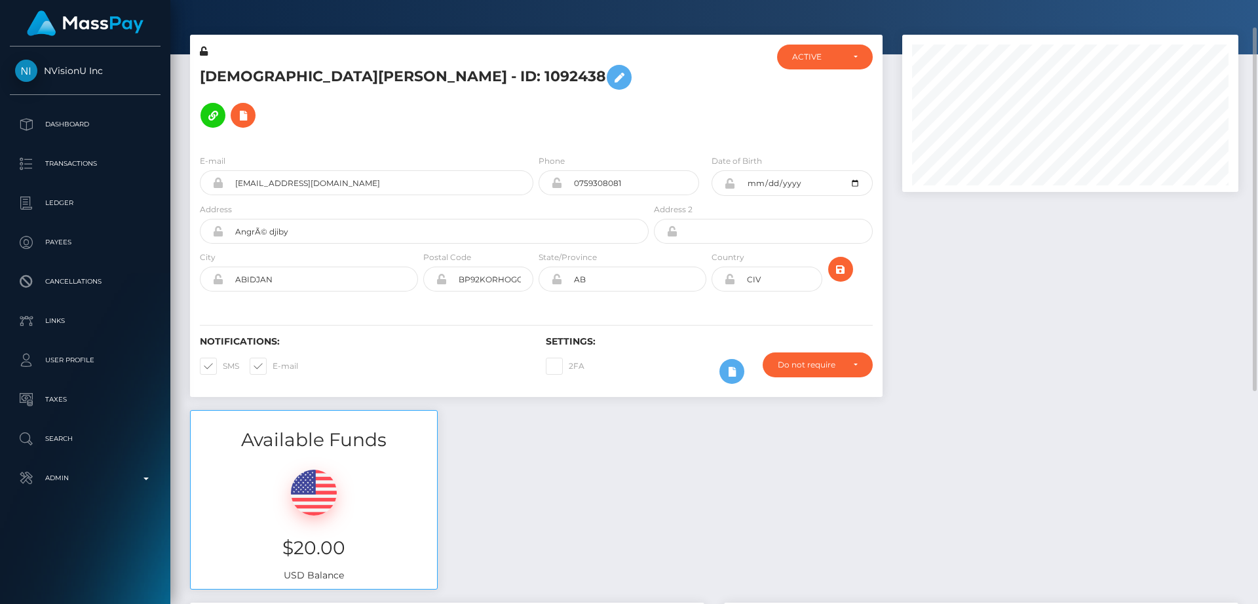
scroll to position [18, 0]
